Goal: Task Accomplishment & Management: Manage account settings

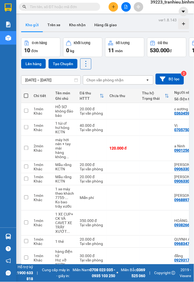
click at [172, 3] on span "39223_tranhieu.binhminhbus" at bounding box center [178, 2] width 65 height 7
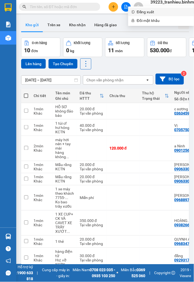
click at [151, 13] on span "Đăng xuất" at bounding box center [164, 12] width 54 height 6
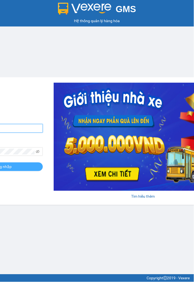
type input "tranhieu.binhminhbus"
click at [16, 167] on button "Đăng nhập" at bounding box center [2, 167] width 81 height 9
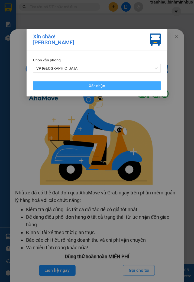
click at [87, 89] on button "Xác nhận" at bounding box center [97, 86] width 128 height 9
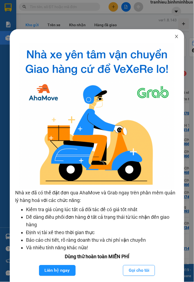
click at [174, 36] on icon "close" at bounding box center [176, 36] width 4 height 4
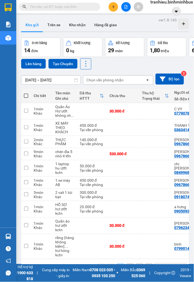
click at [33, 79] on input "[DATE] – [DATE]" at bounding box center [50, 80] width 59 height 9
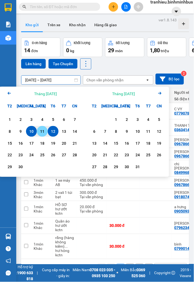
click at [40, 134] on div "11" at bounding box center [42, 131] width 8 height 7
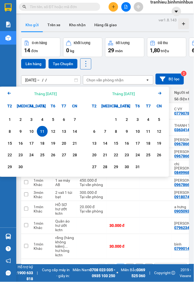
click at [41, 133] on div "11" at bounding box center [42, 131] width 8 height 7
type input "11/09/2025 – 11/09/2025"
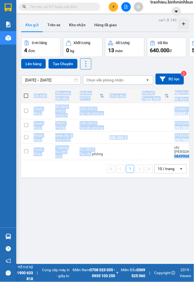
drag, startPoint x: 91, startPoint y: 161, endPoint x: 96, endPoint y: 161, distance: 4.9
click at [96, 161] on div "Chi tiết Tên món Ghi chú Đã thu HTTT Chưa thu Thu hộ Trạng thái Người nhận Số đ…" at bounding box center [105, 125] width 168 height 72
drag, startPoint x: 96, startPoint y: 161, endPoint x: 90, endPoint y: 134, distance: 27.7
click at [90, 134] on td at bounding box center [92, 138] width 30 height 12
checkbox input "true"
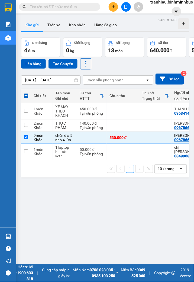
click at [84, 231] on div "ver 1.8.143 Kho gửi Trên xe Kho nhận Hàng đã giao Đơn hàng 4 đơn Khối lượng 0 k…" at bounding box center [105, 157] width 172 height 282
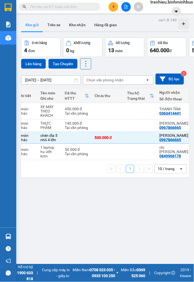
scroll to position [0, 8]
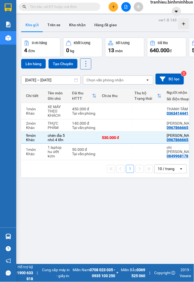
click at [108, 216] on div "ver 1.8.143 Kho gửi Trên xe Kho nhận Hàng đã giao Đơn hàng 4 đơn Khối lượng 0 k…" at bounding box center [105, 157] width 172 height 282
drag, startPoint x: 93, startPoint y: 209, endPoint x: 122, endPoint y: 88, distance: 125.0
click at [94, 201] on div "ver 1.8.143 Kho gửi Trên xe Kho nhận Hàng đã giao Đơn hàng 4 đơn Khối lượng 0 k…" at bounding box center [105, 157] width 172 height 282
click at [160, 3] on span "tranhieu.binhminhbus" at bounding box center [171, 2] width 51 height 7
click at [160, 14] on span "Đăng xuất" at bounding box center [171, 12] width 40 height 6
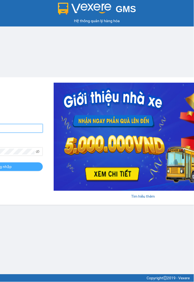
type input "tranhieu.binhminhbus"
click at [23, 169] on button "Đăng nhập" at bounding box center [2, 167] width 81 height 9
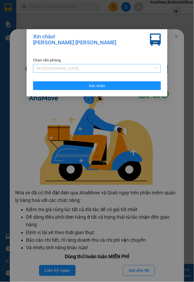
click at [139, 67] on span "VP Sài Gòn" at bounding box center [96, 68] width 121 height 8
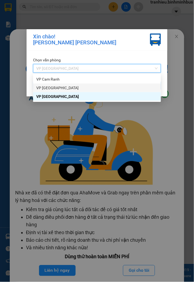
click at [120, 89] on div "VP Nha Trang" at bounding box center [96, 88] width 121 height 6
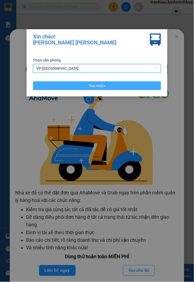
click at [103, 85] on span "Xác nhận" at bounding box center [97, 86] width 16 height 6
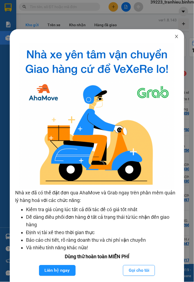
click at [169, 33] on span "Close" at bounding box center [176, 36] width 15 height 15
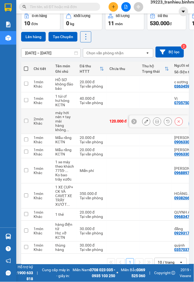
scroll to position [40, 0]
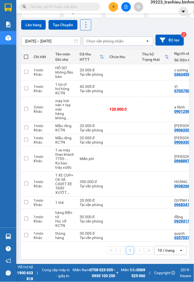
click at [36, 38] on input "[DATE] – [DATE]" at bounding box center [50, 41] width 59 height 9
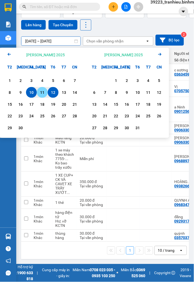
click at [39, 90] on div "11" at bounding box center [42, 92] width 8 height 7
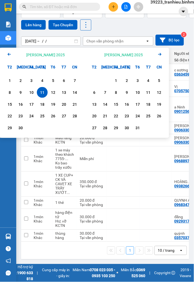
click at [44, 93] on div "11" at bounding box center [42, 92] width 8 height 7
type input "[DATE] – [DATE]"
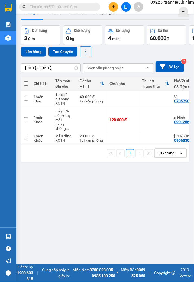
scroll to position [0, 0]
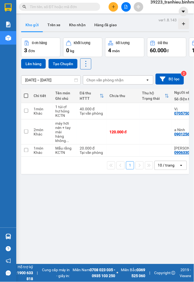
click at [169, 1] on span "39223_tranhieu.binhminhbus" at bounding box center [178, 2] width 65 height 7
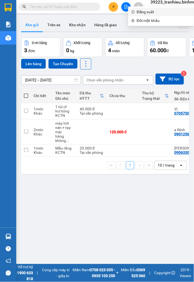
click at [155, 12] on span "Đăng xuất" at bounding box center [164, 12] width 54 height 6
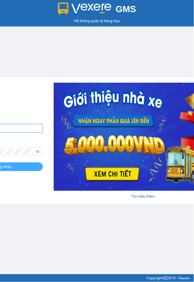
type input "tranhieu.binhminhbus"
click at [25, 167] on button "Đăng nhập" at bounding box center [2, 167] width 81 height 9
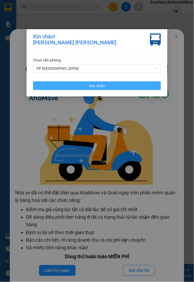
click at [109, 88] on button "Xác nhận" at bounding box center [97, 86] width 128 height 9
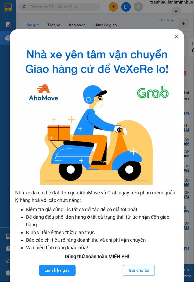
click at [174, 35] on icon "close" at bounding box center [176, 36] width 4 height 4
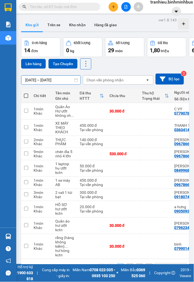
click at [44, 77] on input "[DATE] – [DATE]" at bounding box center [50, 80] width 59 height 9
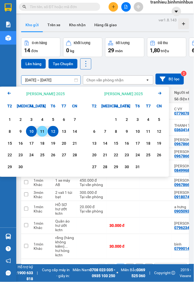
click at [43, 135] on div "11" at bounding box center [42, 131] width 11 height 11
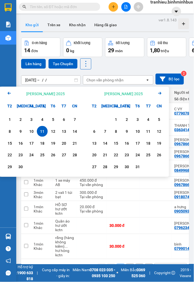
click at [43, 135] on div "11" at bounding box center [42, 131] width 11 height 11
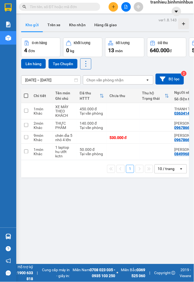
click at [34, 77] on input "11/09/2025 – 11/09/2025" at bounding box center [50, 80] width 59 height 9
click at [167, 3] on span "tranhieu.binhminhbus" at bounding box center [171, 2] width 51 height 7
click at [163, 172] on div "10 / trang" at bounding box center [166, 169] width 17 height 5
click at [31, 82] on input "11/09/2025 – 11/09/2025" at bounding box center [50, 80] width 59 height 9
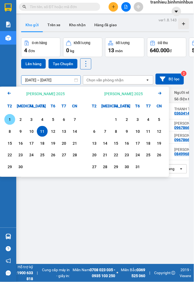
click at [7, 119] on div "1" at bounding box center [10, 119] width 8 height 7
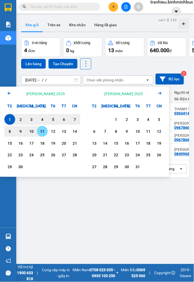
click at [44, 132] on div "11" at bounding box center [42, 131] width 8 height 7
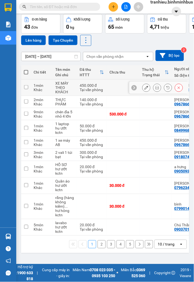
scroll to position [35, 0]
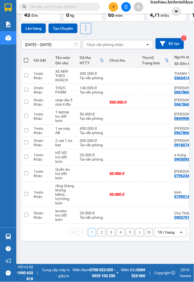
click at [163, 235] on div "10 / trang" at bounding box center [166, 232] width 17 height 5
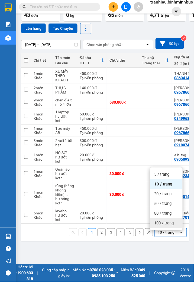
click at [157, 224] on span "100 / trang" at bounding box center [164, 223] width 20 height 5
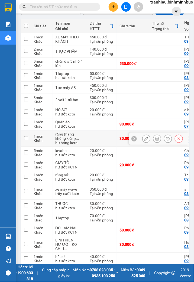
scroll to position [0, 0]
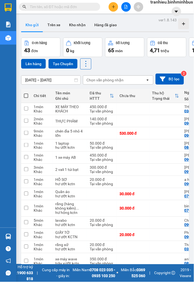
click at [55, 79] on input "01/09/2025 – 11/09/2025" at bounding box center [50, 80] width 59 height 9
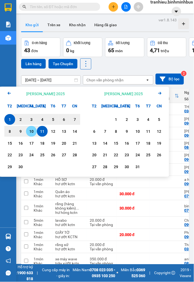
click at [35, 131] on div "10" at bounding box center [31, 131] width 11 height 11
click at [10, 118] on div "1" at bounding box center [10, 119] width 8 height 7
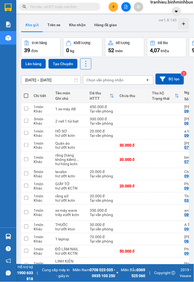
click at [122, 81] on div "Chọn văn phòng nhận" at bounding box center [104, 79] width 37 height 5
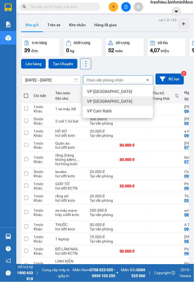
click at [114, 100] on div "VP [GEOGRAPHIC_DATA]" at bounding box center [118, 102] width 70 height 10
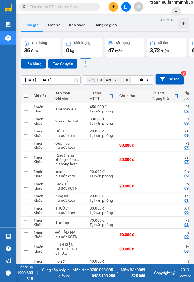
click at [55, 81] on input "01/09/2025 – 10/09/2025" at bounding box center [50, 80] width 59 height 9
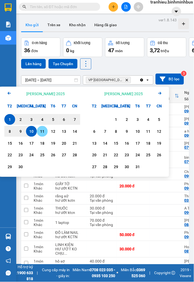
click at [42, 134] on div "11" at bounding box center [42, 131] width 8 height 7
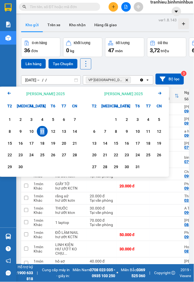
click at [42, 134] on div "11" at bounding box center [42, 131] width 8 height 7
type input "11/09/2025 – 11/09/2025"
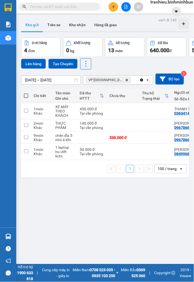
click at [125, 79] on icon "Delete" at bounding box center [126, 80] width 3 height 3
